Goal: Information Seeking & Learning: Learn about a topic

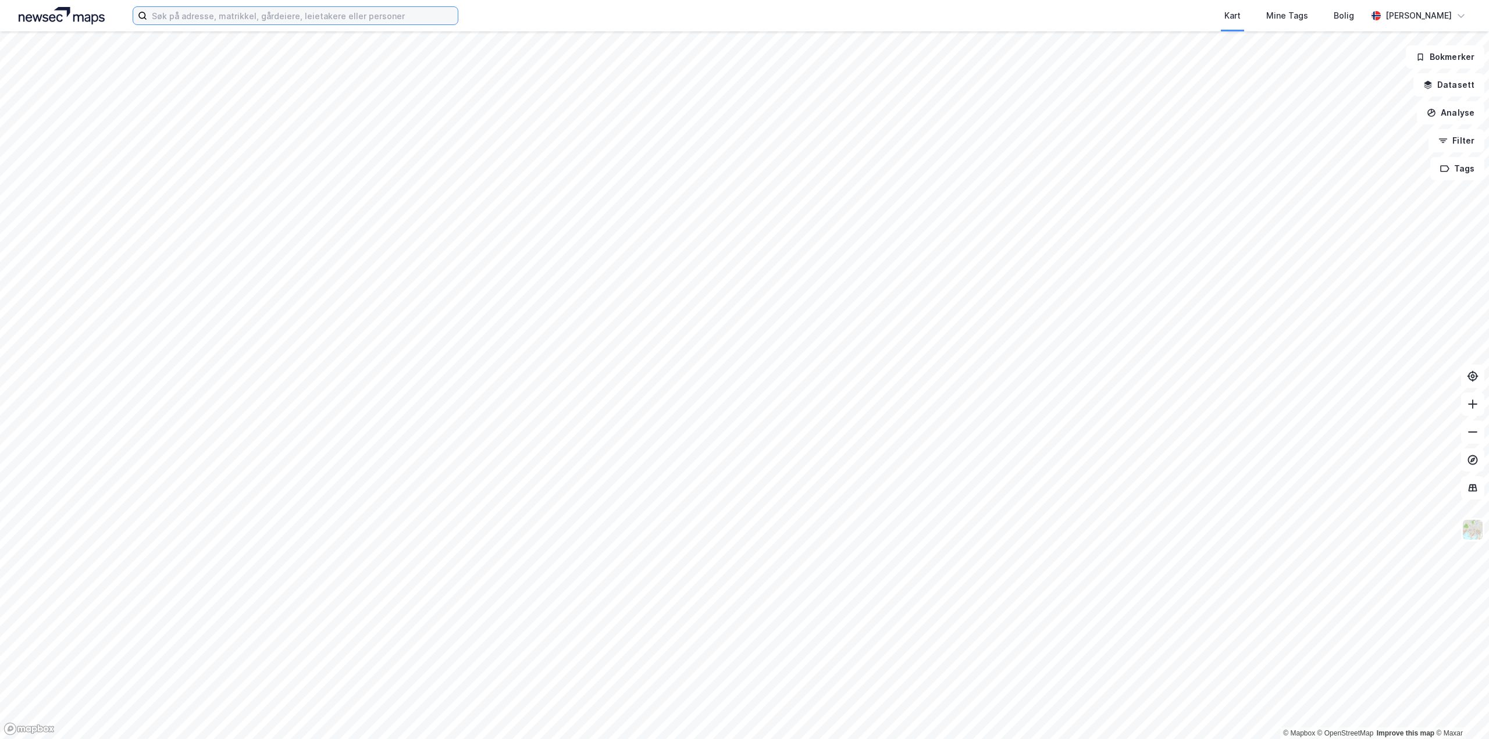
click at [211, 16] on input at bounding box center [302, 15] width 311 height 17
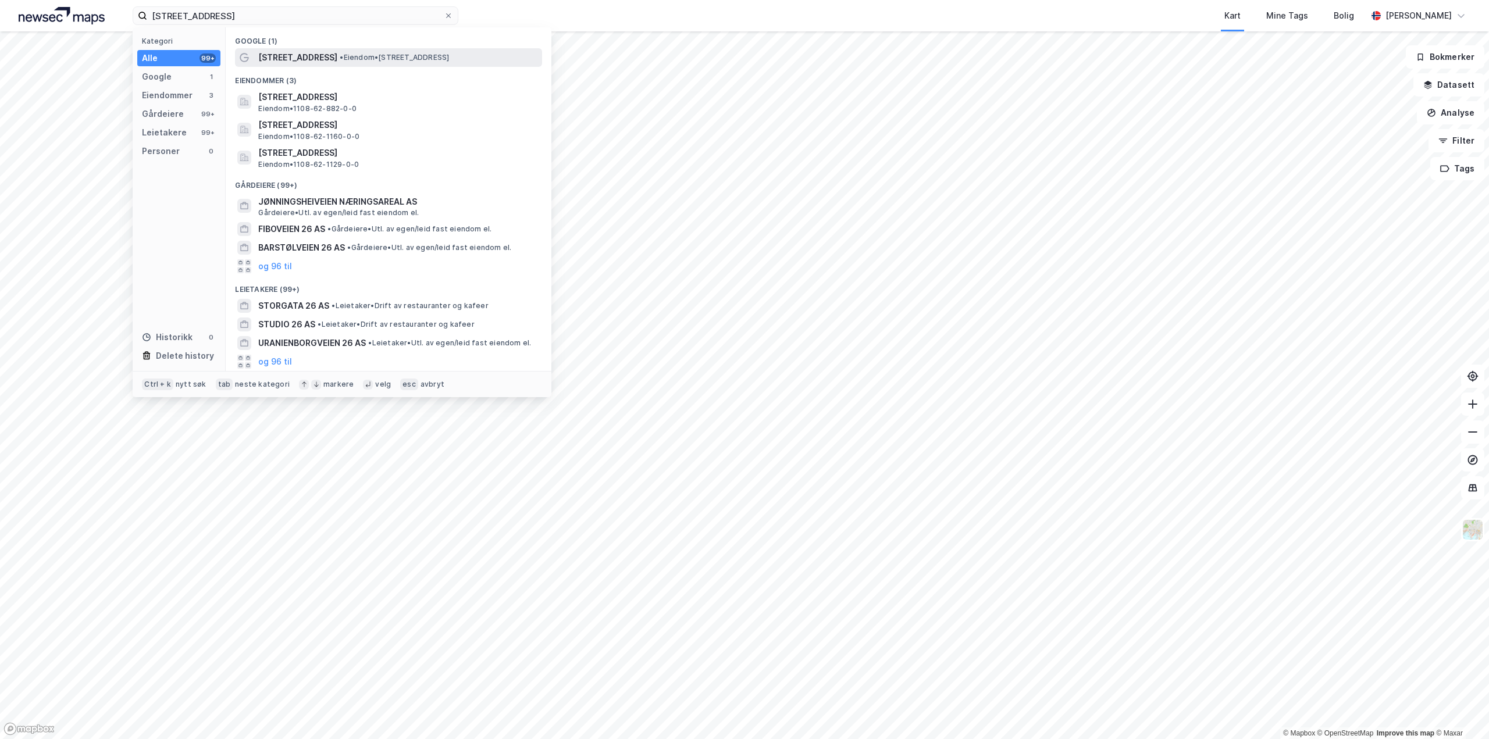
click at [277, 58] on span "[STREET_ADDRESS]" at bounding box center [297, 58] width 79 height 14
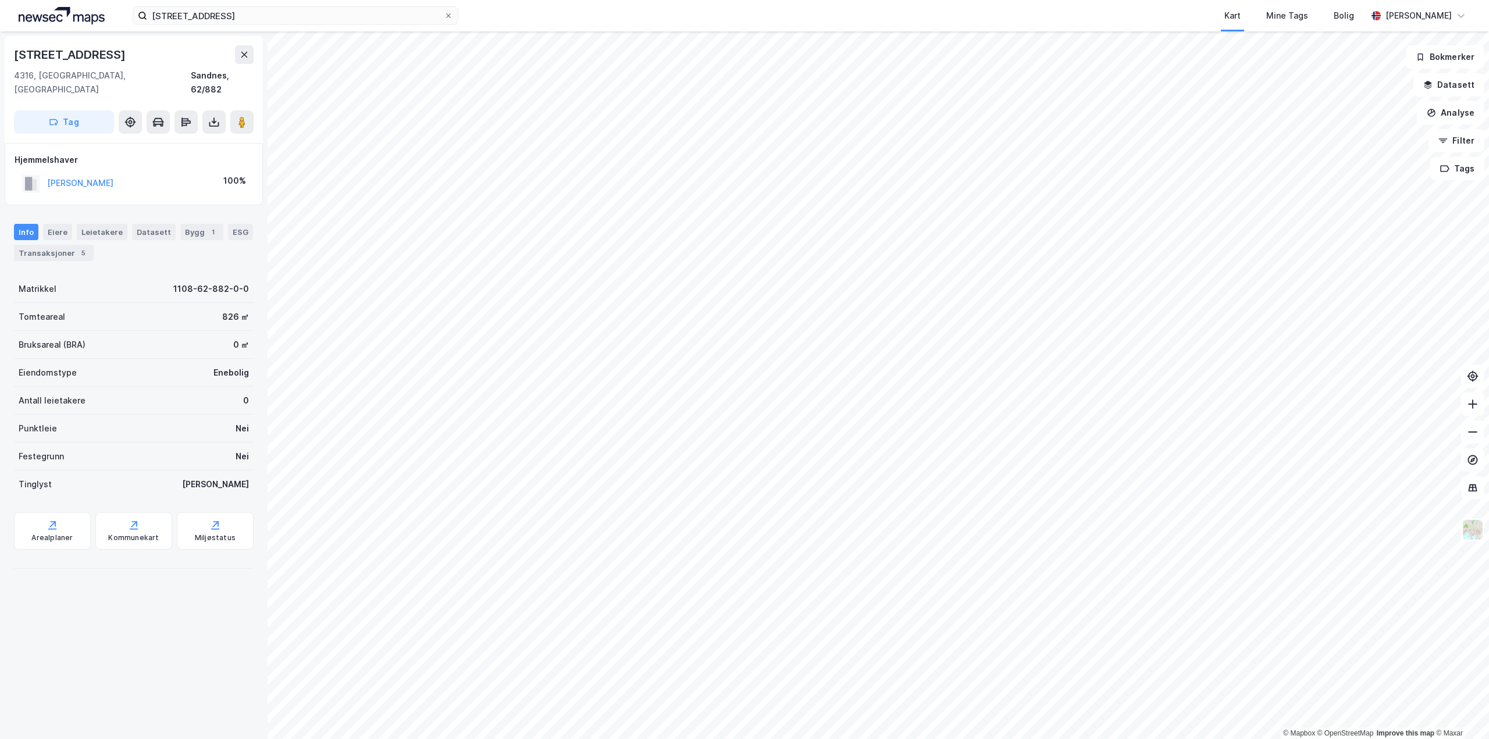
click at [702, 206] on div "© Mapbox © OpenStreetMap Improve this map © Maxar [STREET_ADDRESS] Hjemmelshave…" at bounding box center [744, 385] width 1489 height 708
click at [239, 116] on image at bounding box center [242, 122] width 7 height 12
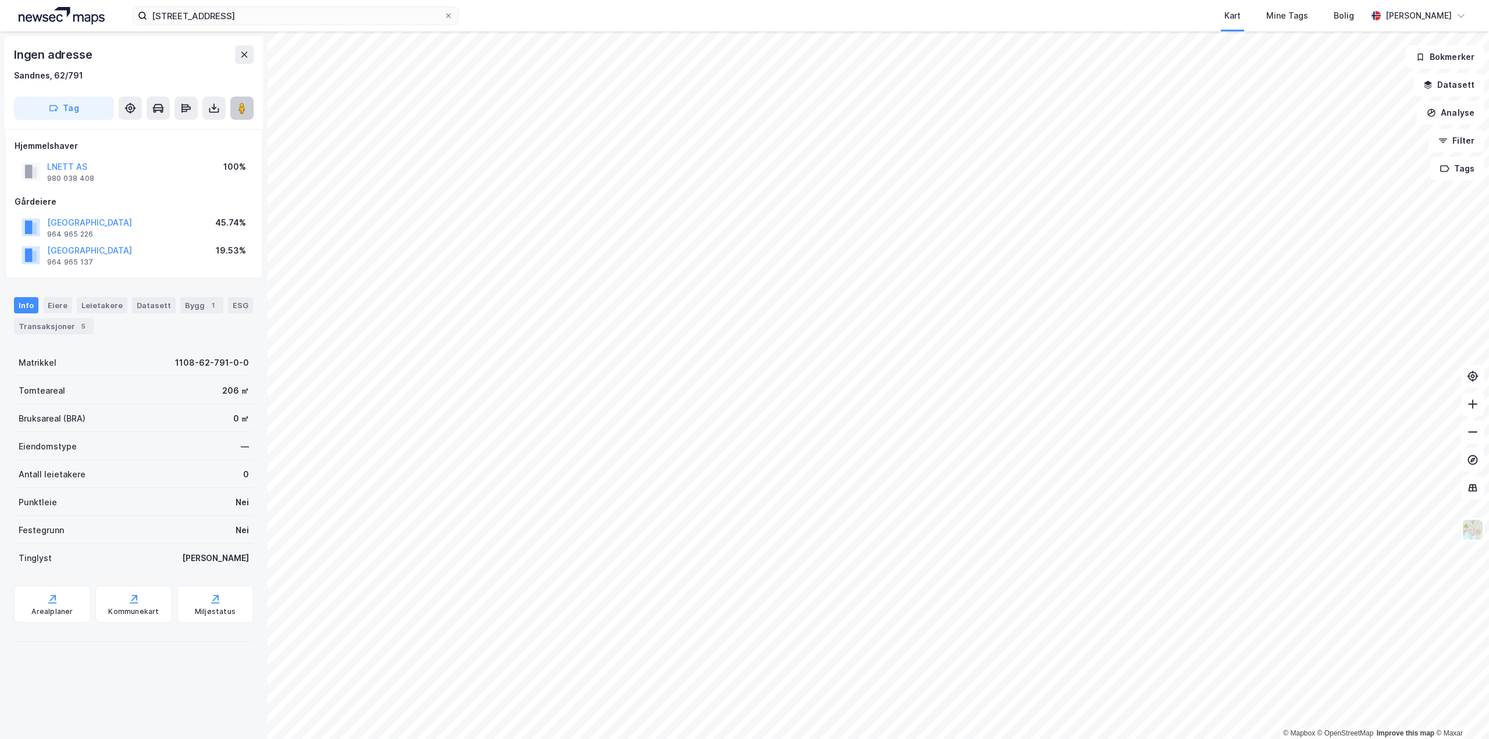
click at [246, 104] on image at bounding box center [242, 108] width 7 height 12
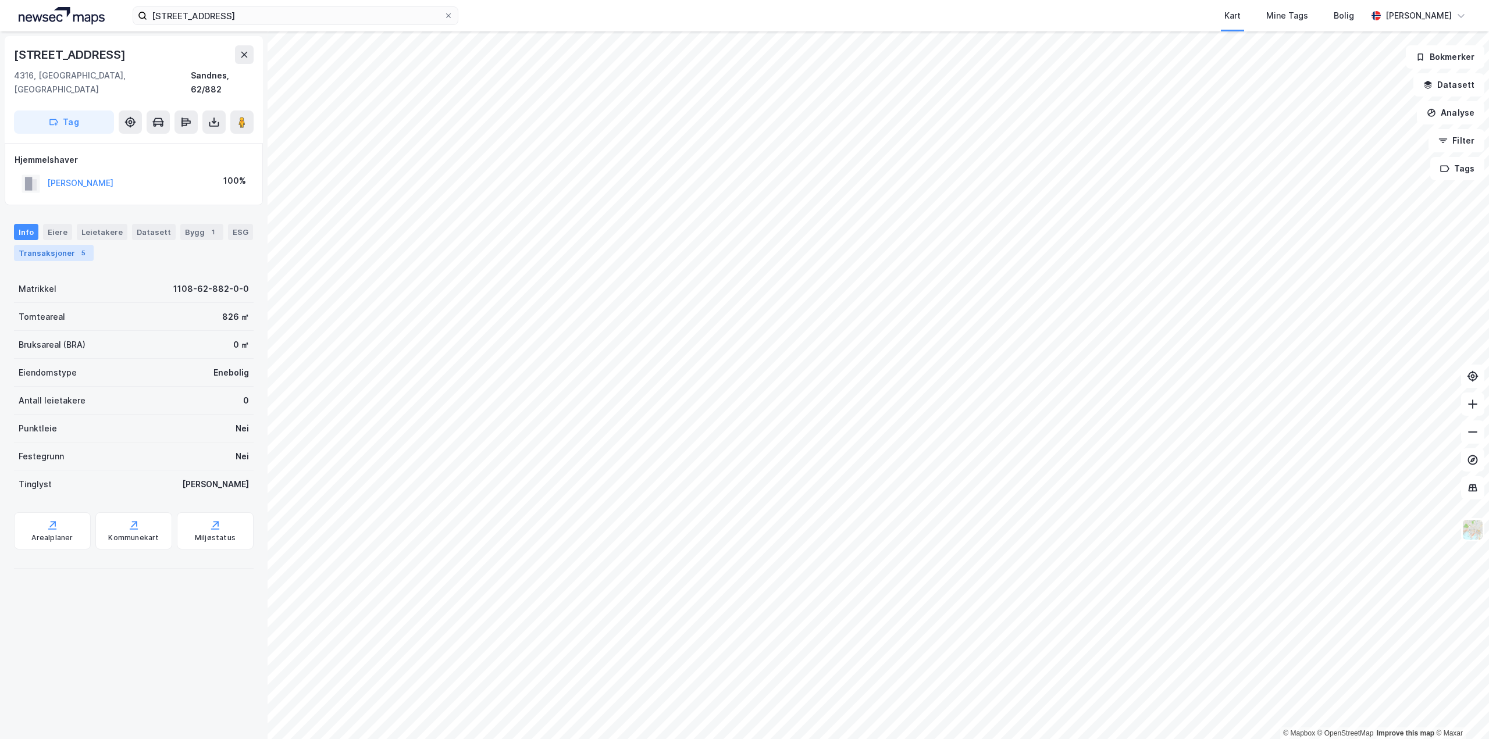
click at [48, 245] on div "Transaksjoner 5" at bounding box center [54, 253] width 80 height 16
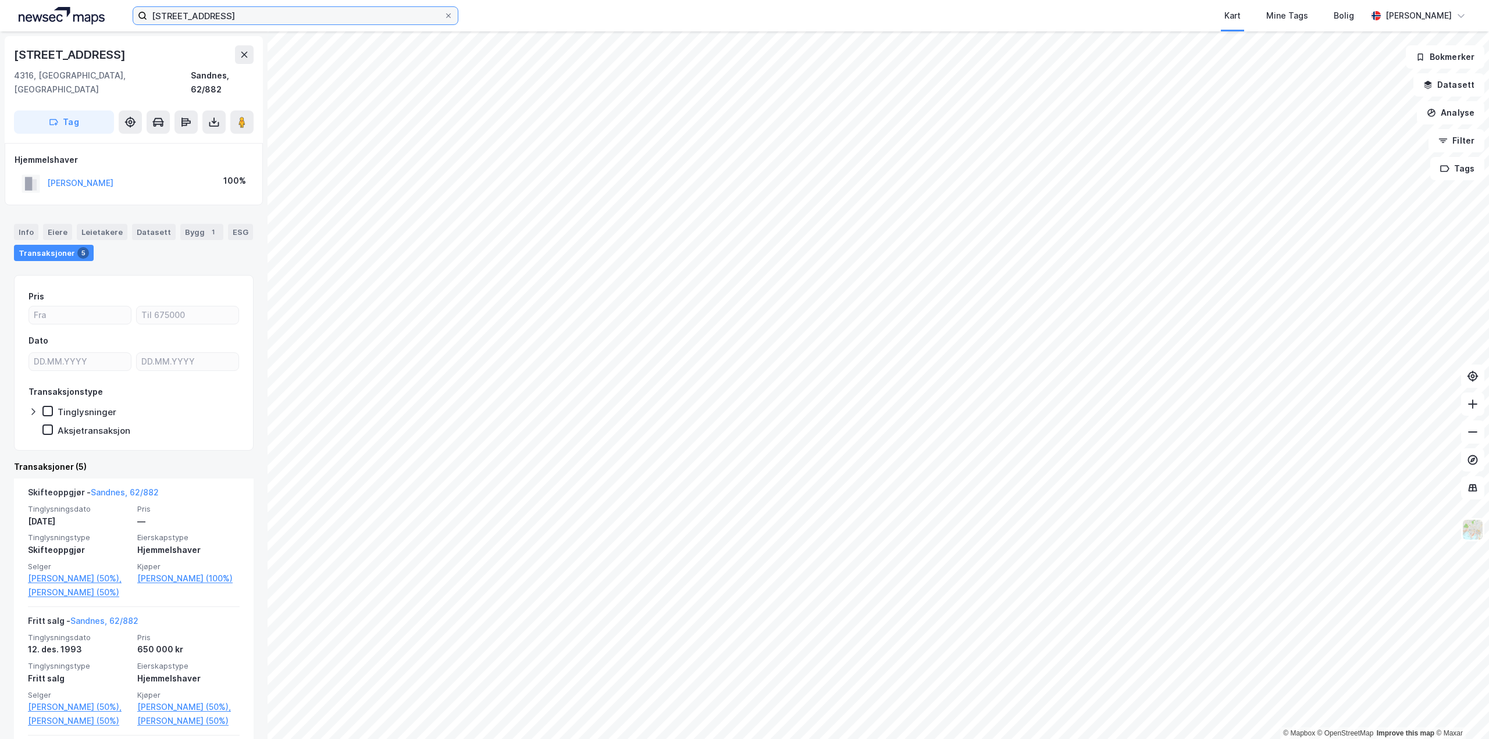
click at [208, 19] on input "[STREET_ADDRESS]" at bounding box center [295, 15] width 297 height 17
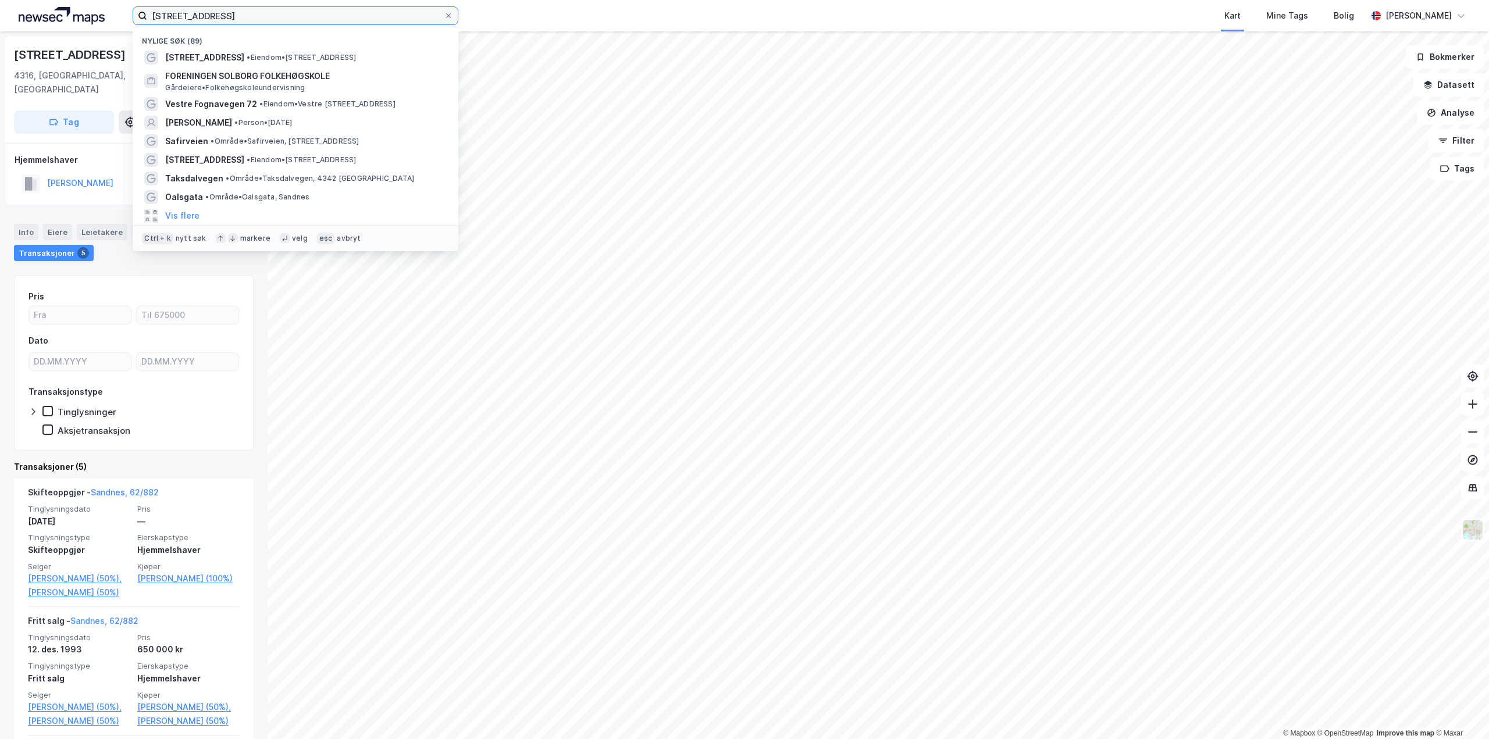
click at [208, 19] on input "[STREET_ADDRESS]" at bounding box center [295, 15] width 297 height 17
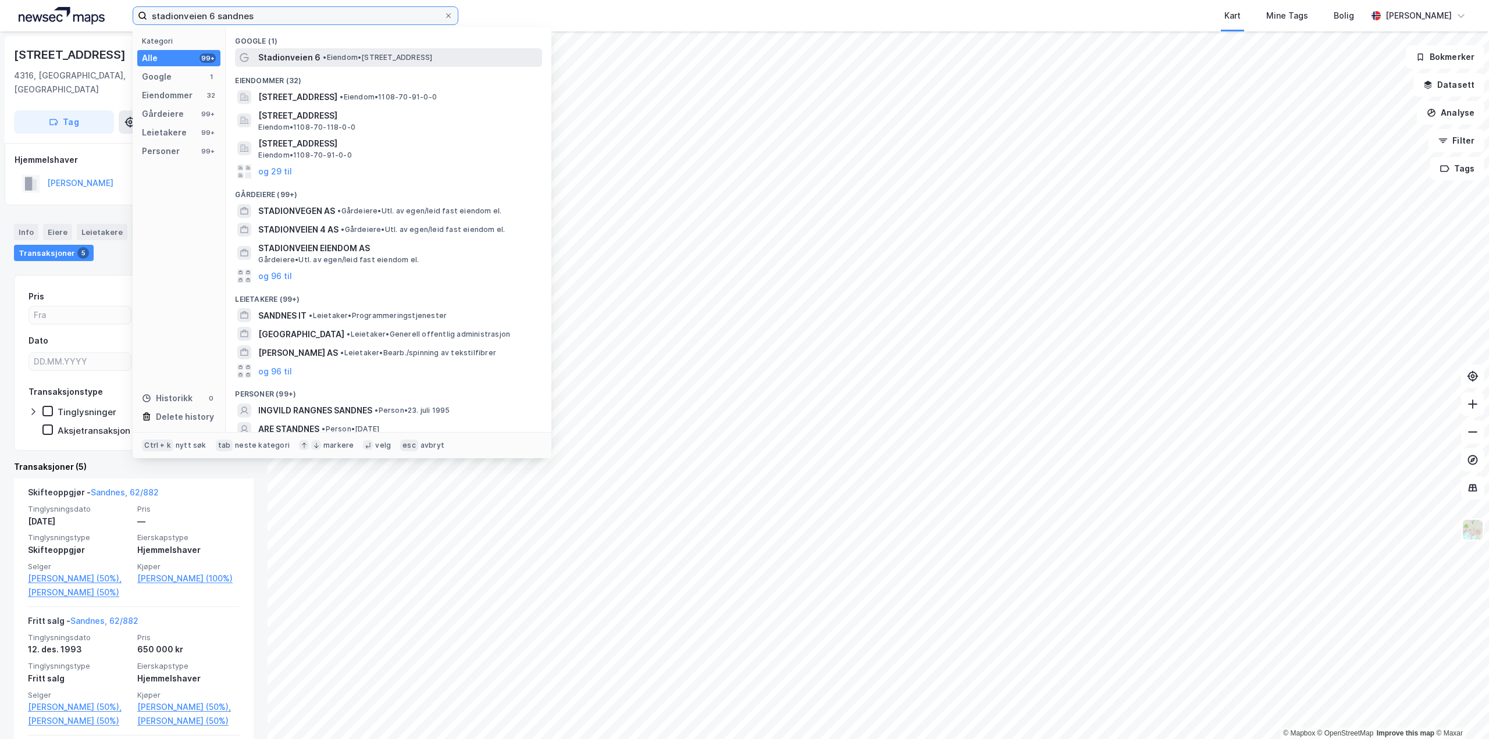
type input "stadionveien 6 sandnes"
click at [288, 57] on span "Stadionveien 6" at bounding box center [289, 58] width 62 height 14
